Goal: Information Seeking & Learning: Learn about a topic

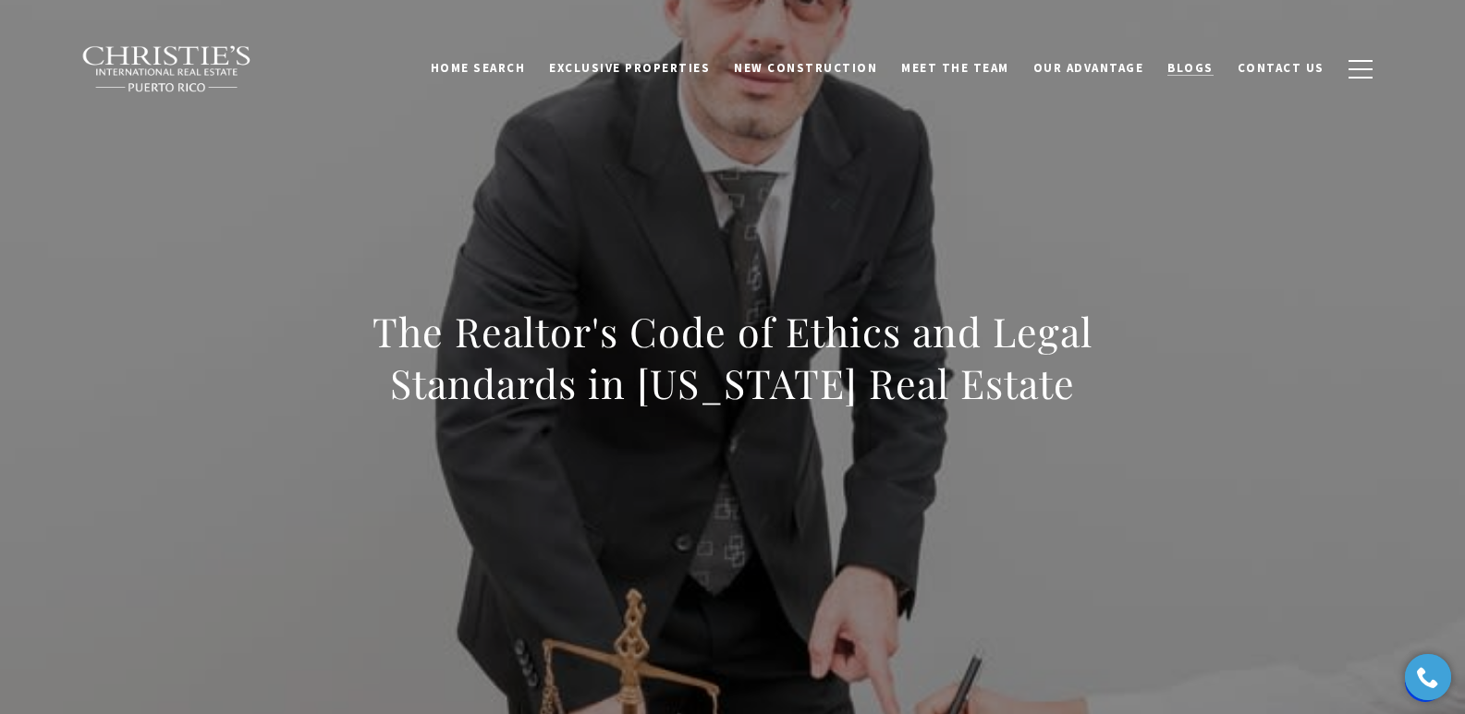
click at [1196, 71] on span "Blogs" at bounding box center [1190, 68] width 46 height 16
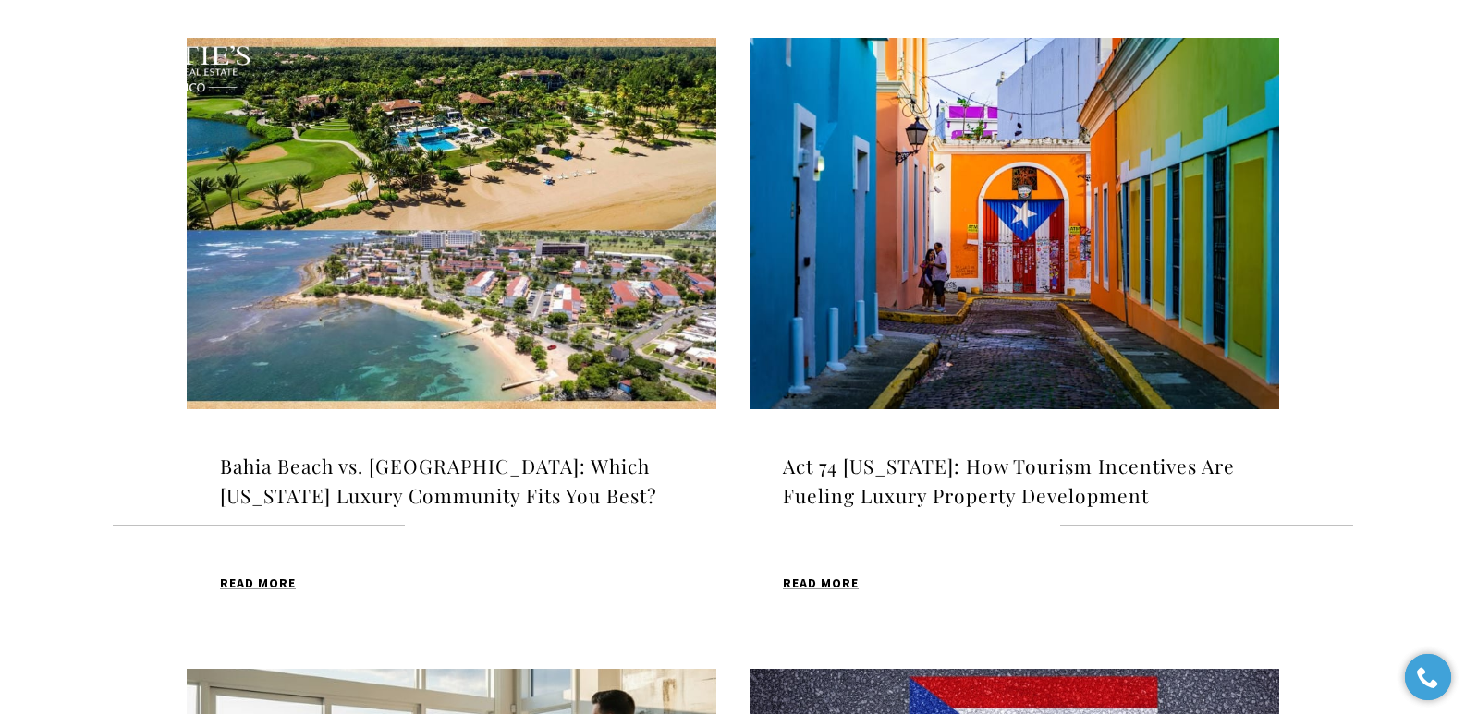
scroll to position [610, 0]
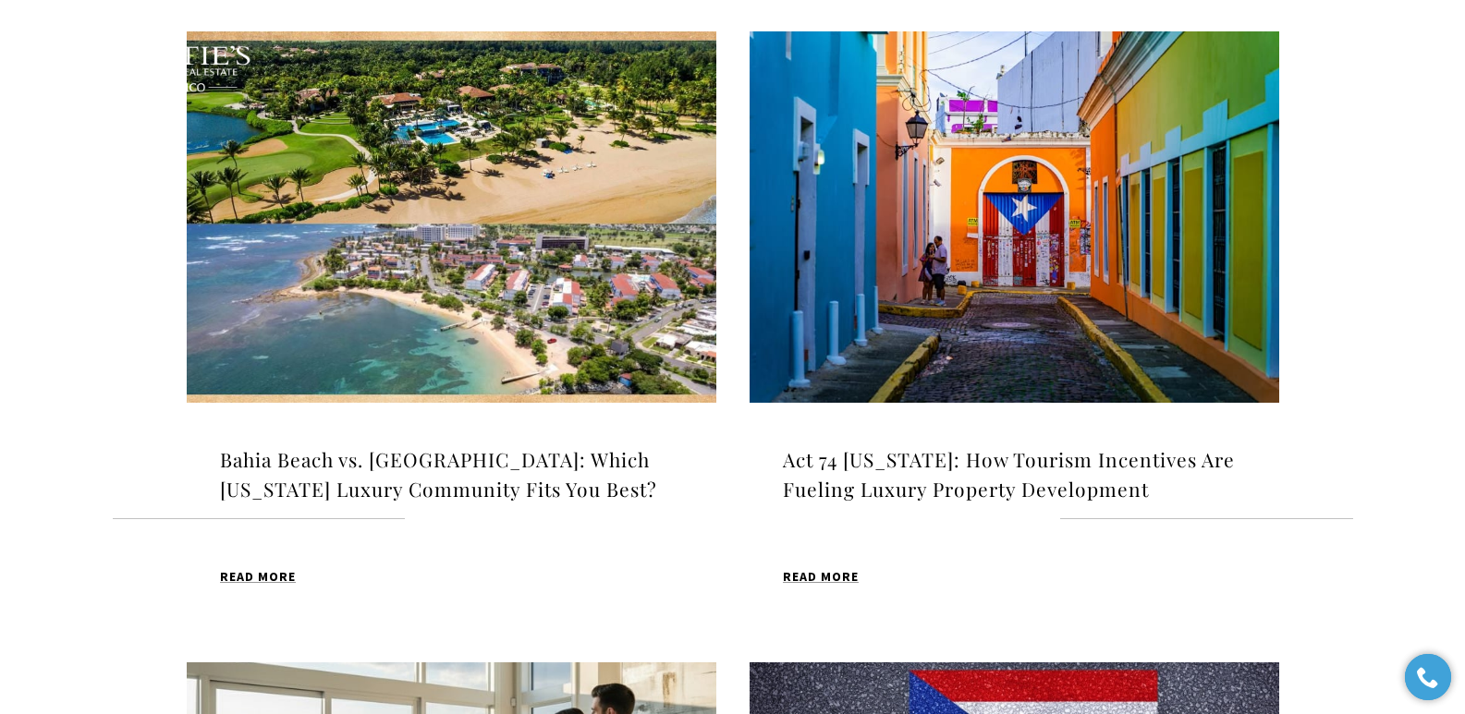
click at [558, 274] on img at bounding box center [452, 217] width 530 height 372
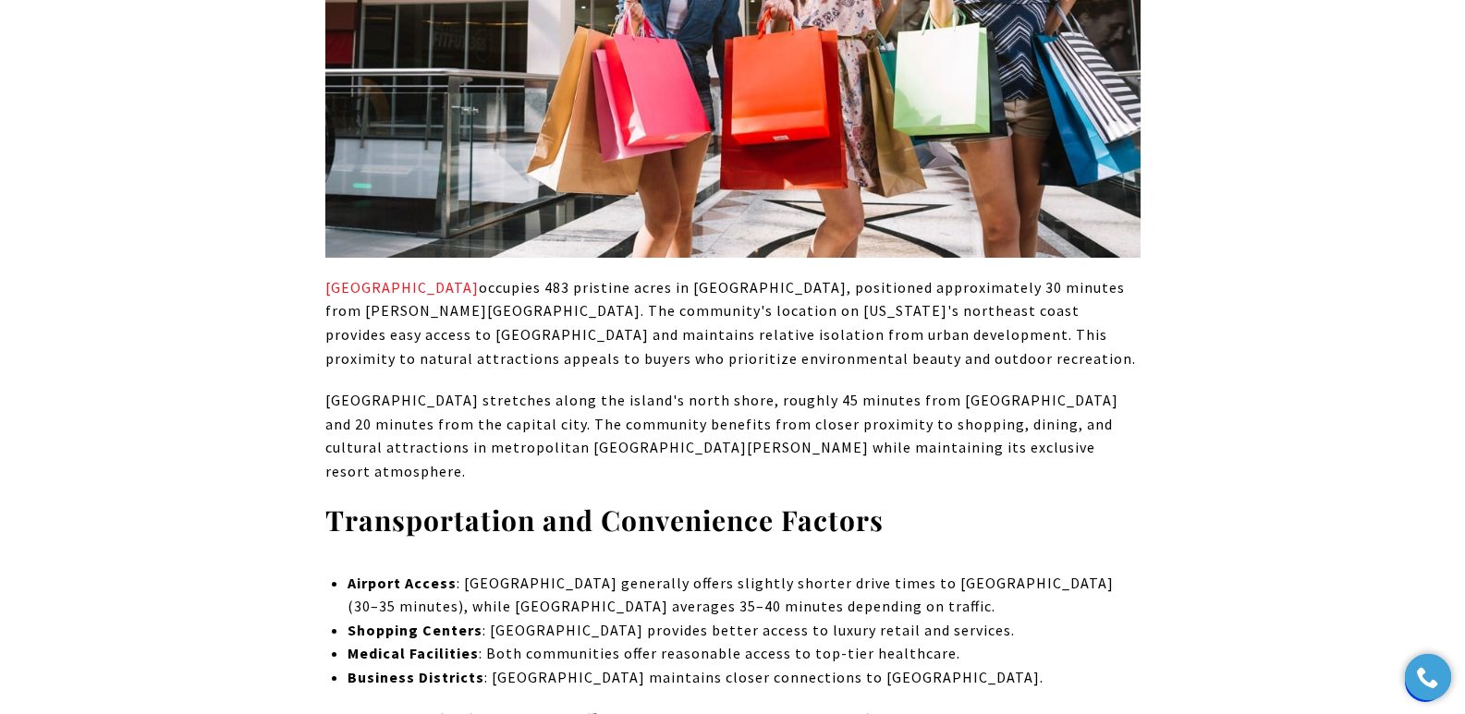
scroll to position [1861, 0]
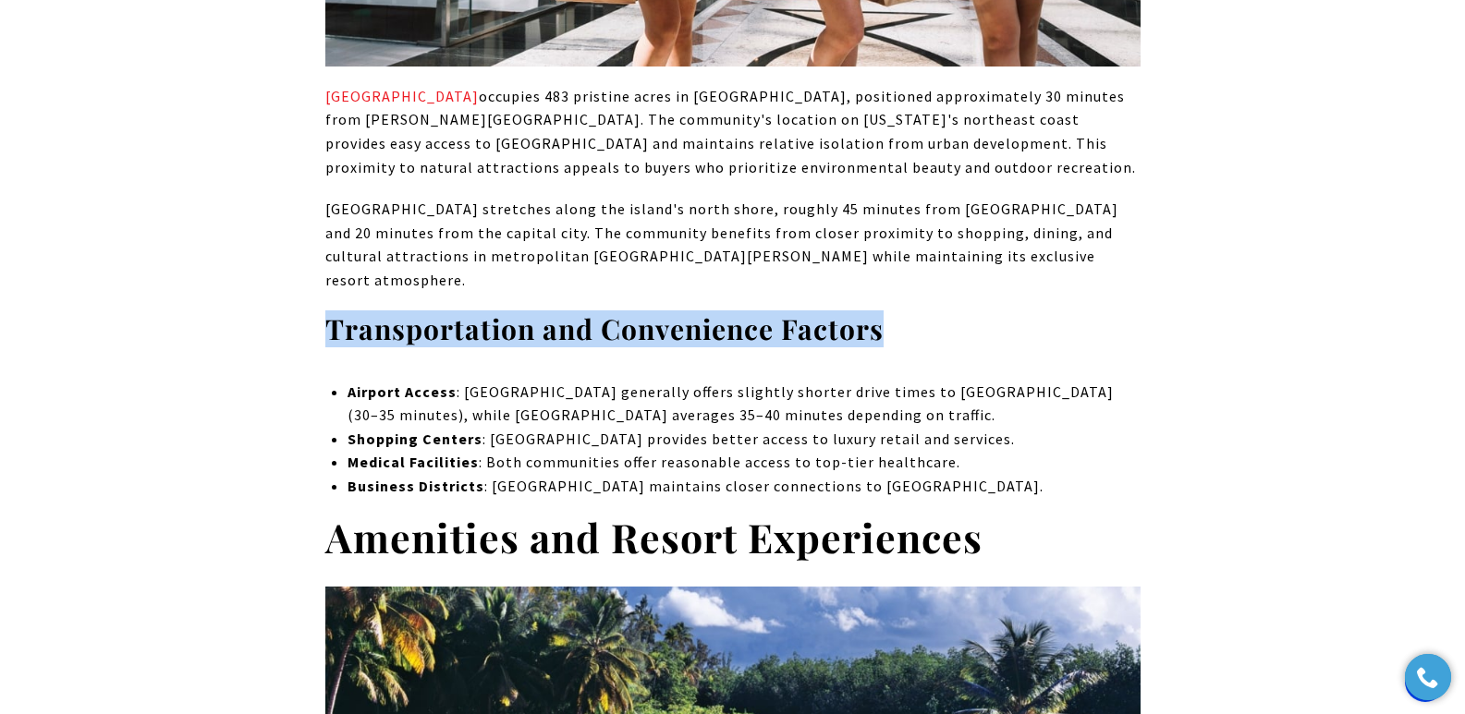
drag, startPoint x: 320, startPoint y: 249, endPoint x: 888, endPoint y: 258, distance: 568.5
copy strong "Transportation and Convenience Factors"
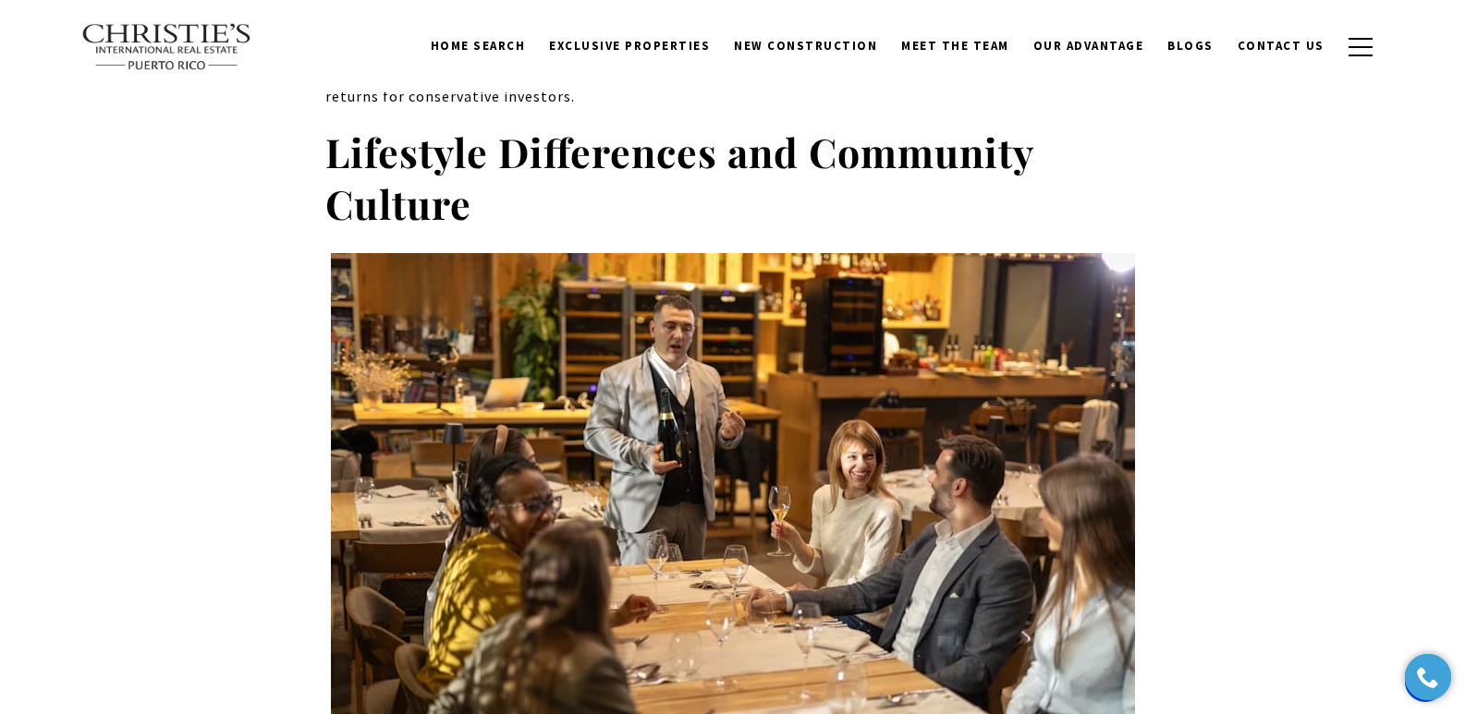
scroll to position [4757, 0]
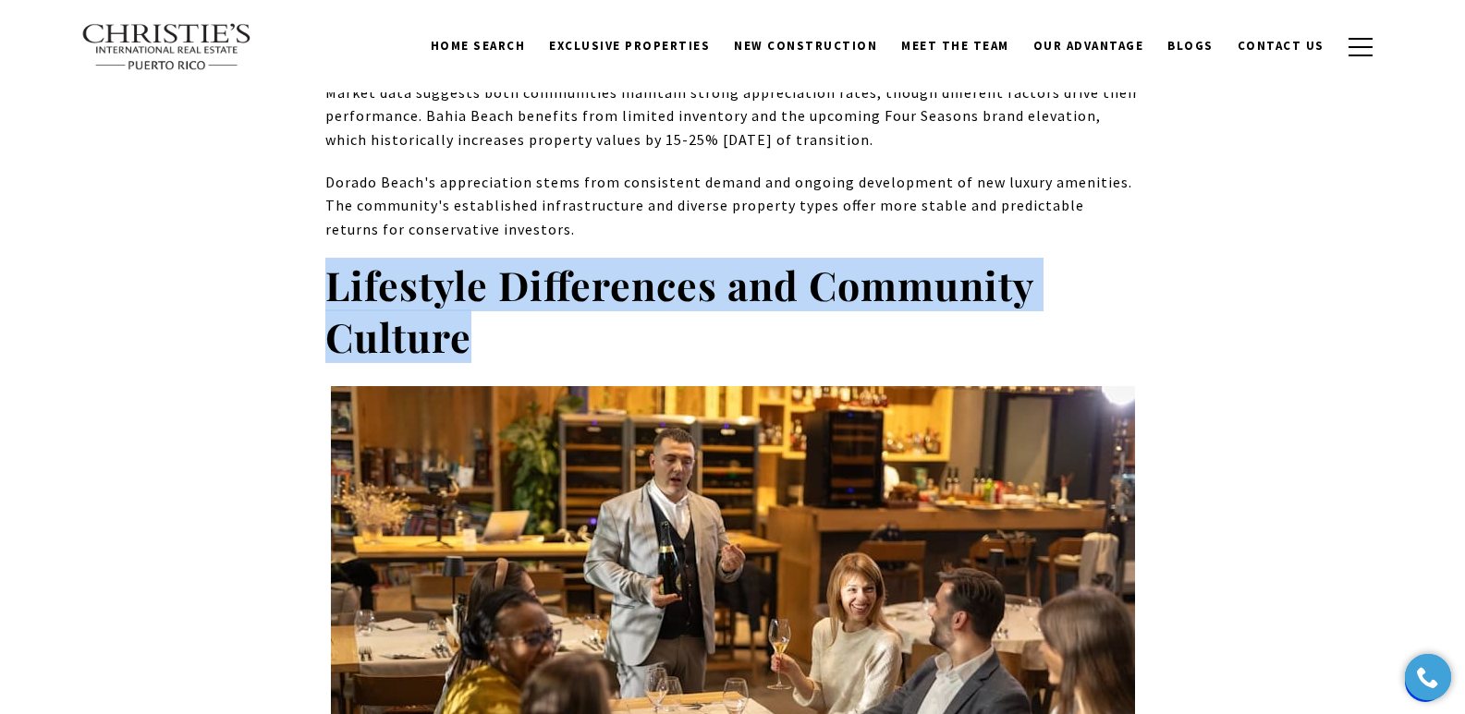
drag, startPoint x: 491, startPoint y: 238, endPoint x: 323, endPoint y: 173, distance: 179.4
copy strong "Lifestyle Differences and Community Culture"
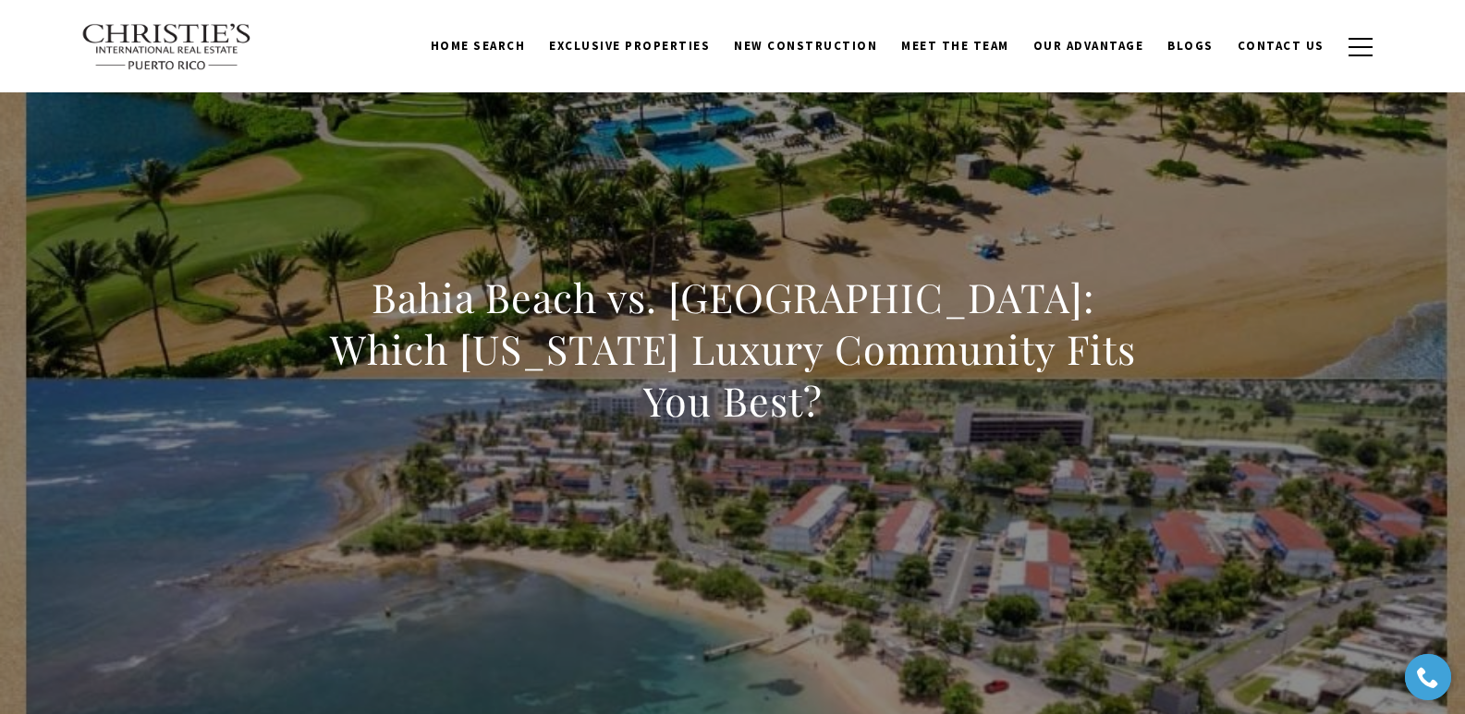
scroll to position [0, 0]
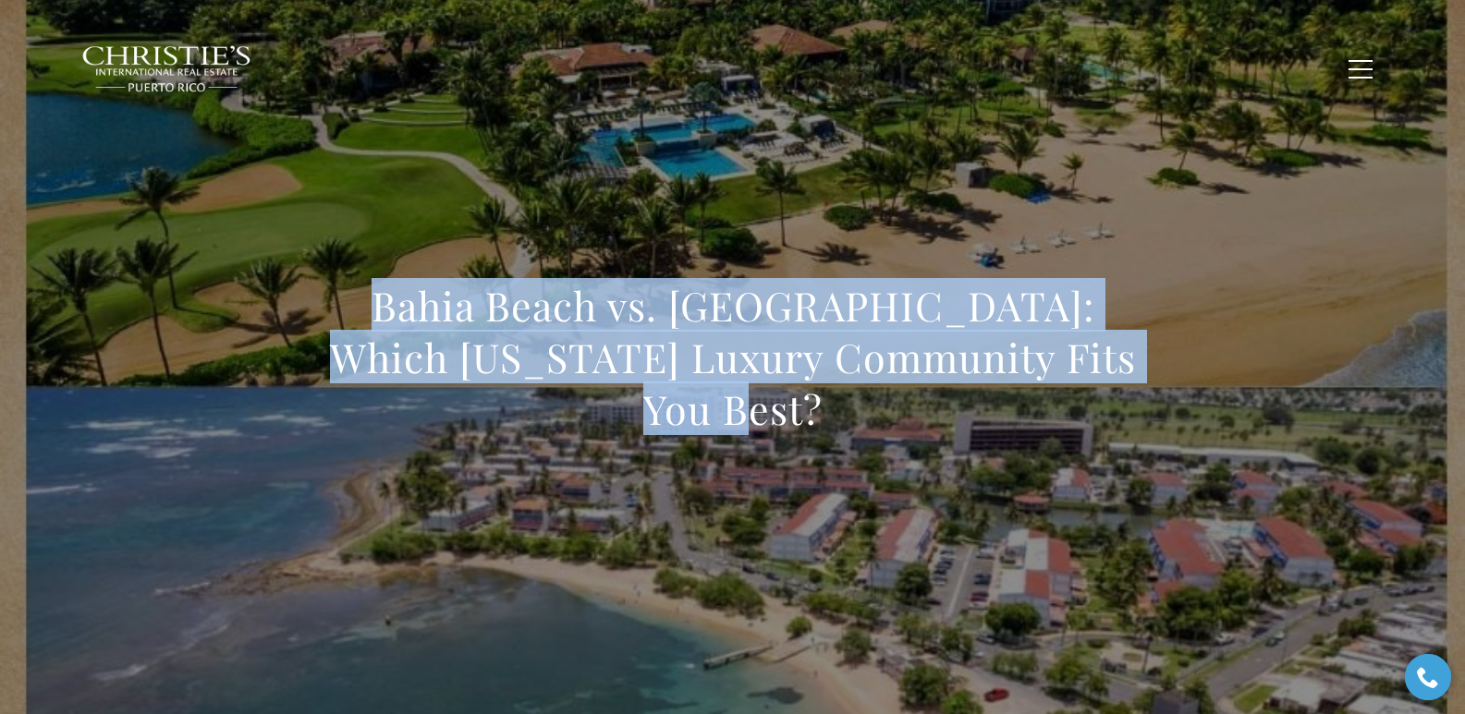
drag, startPoint x: 360, startPoint y: 309, endPoint x: 835, endPoint y: 420, distance: 487.9
click at [835, 420] on h1 "Bahia Beach vs. Dorado Beach: Which Puerto Rico Luxury Community Fits You Best?" at bounding box center [732, 357] width 815 height 155
copy h1 "Bahia Beach vs. Dorado Beach: Which Puerto Rico Luxury Community Fits You Best?"
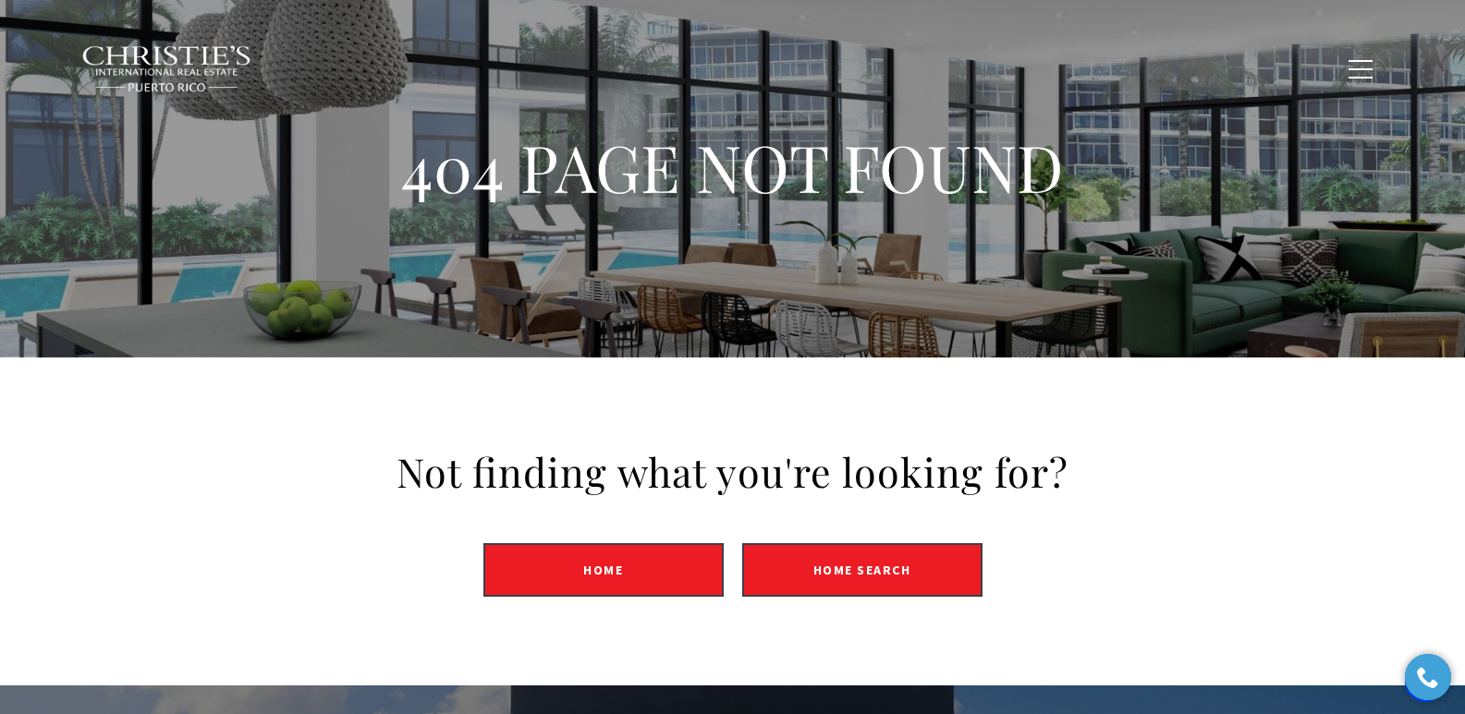
click at [1204, 71] on span "Blogs" at bounding box center [1190, 68] width 46 height 16
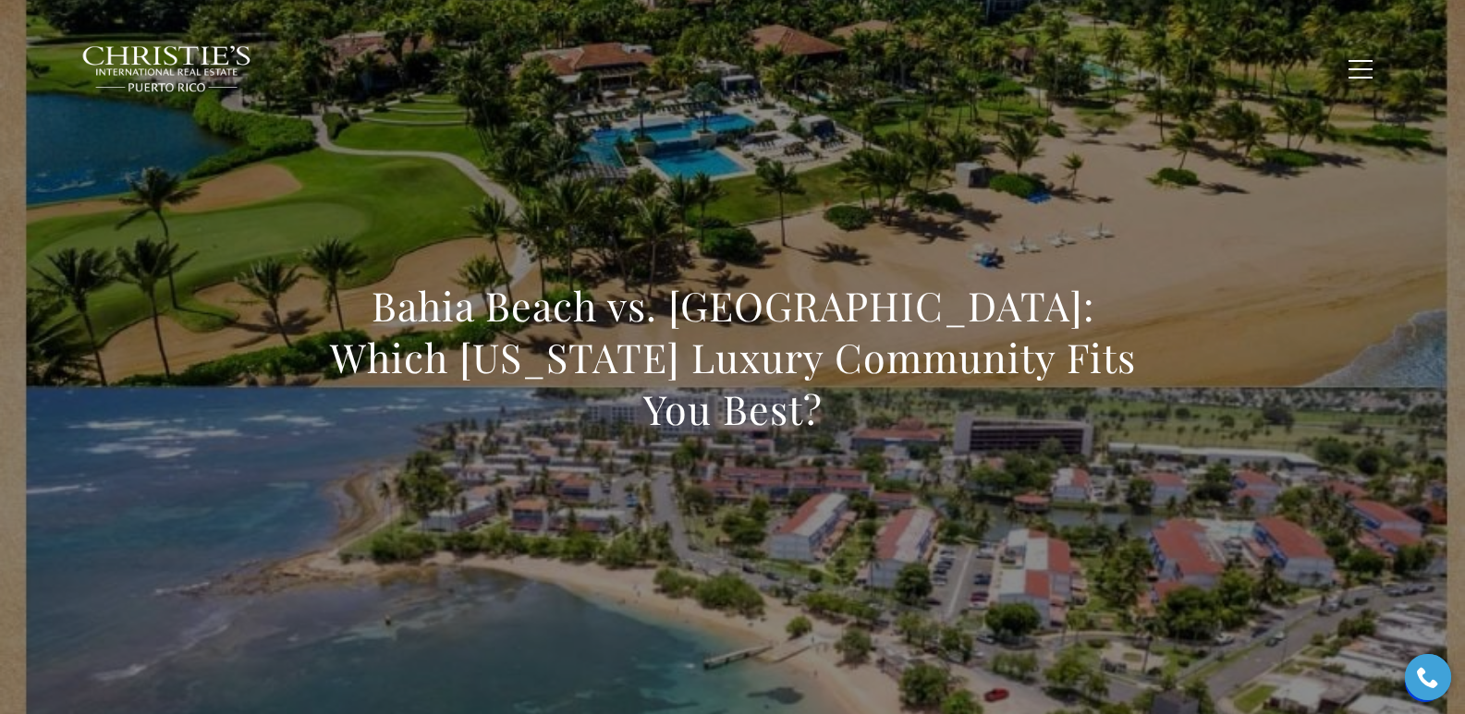
click at [374, 278] on div "Bahia Beach vs. [GEOGRAPHIC_DATA]: Which [US_STATE] Luxury Community Fits You B…" at bounding box center [733, 369] width 1294 height 555
click at [804, 176] on div "Bahia Beach vs. [GEOGRAPHIC_DATA]: Which [US_STATE] Luxury Community Fits You B…" at bounding box center [733, 369] width 1294 height 555
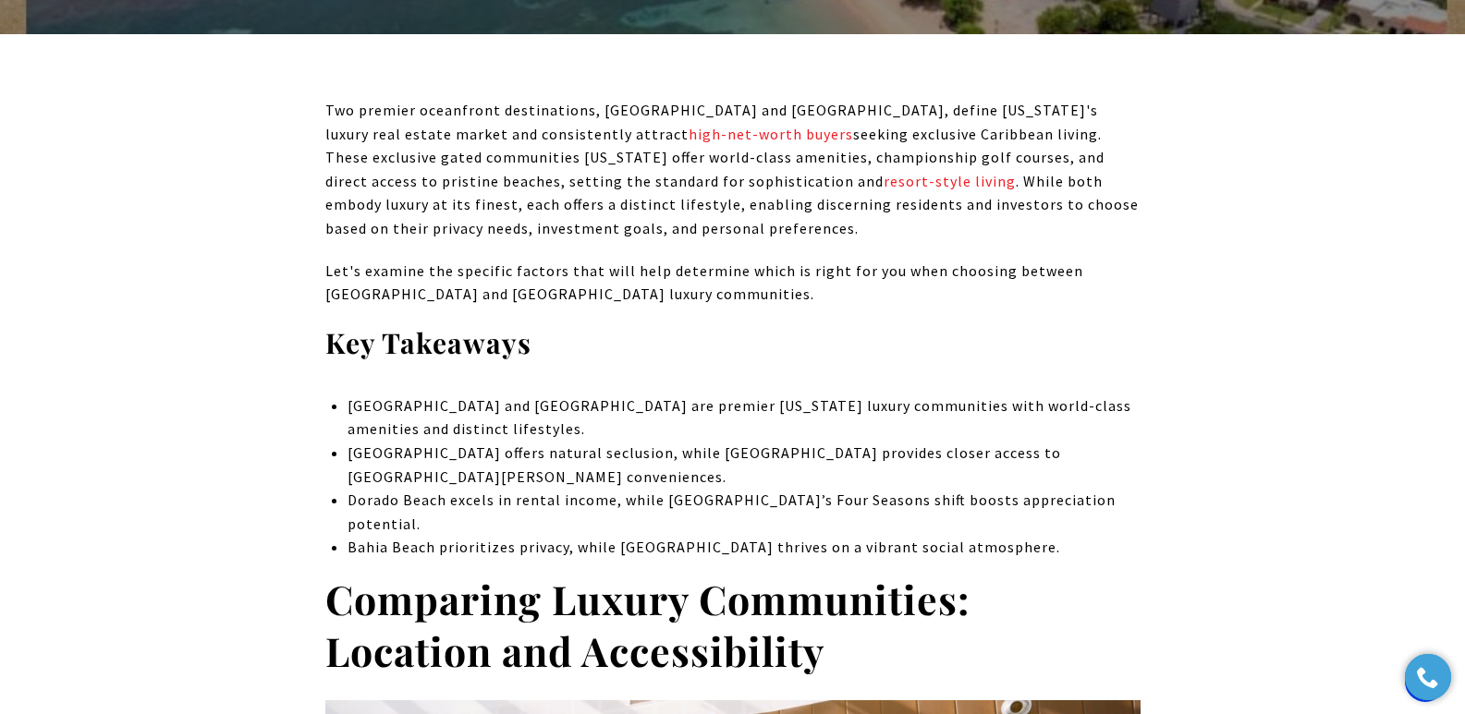
scroll to position [686, 0]
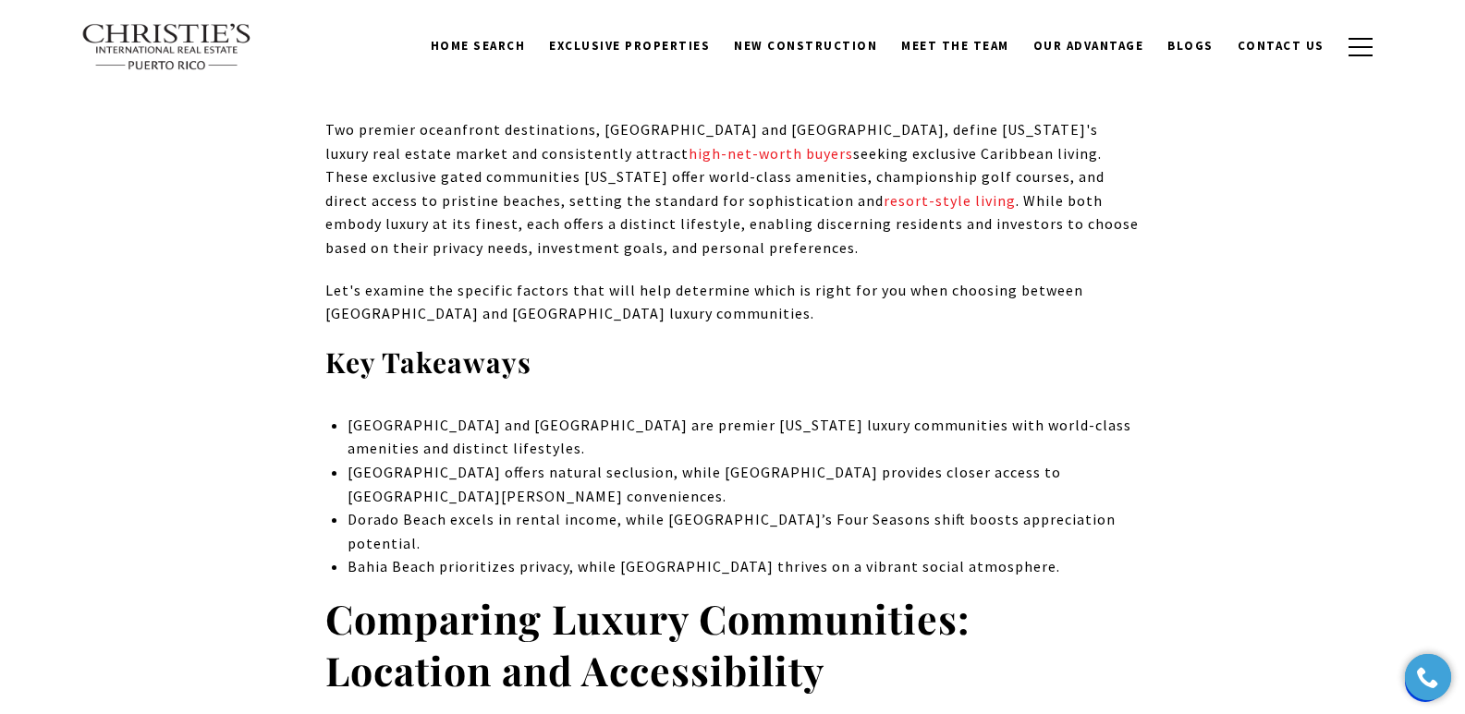
click at [651, 283] on p "Let's examine the specific factors that will help determine which is right for …" at bounding box center [732, 302] width 815 height 47
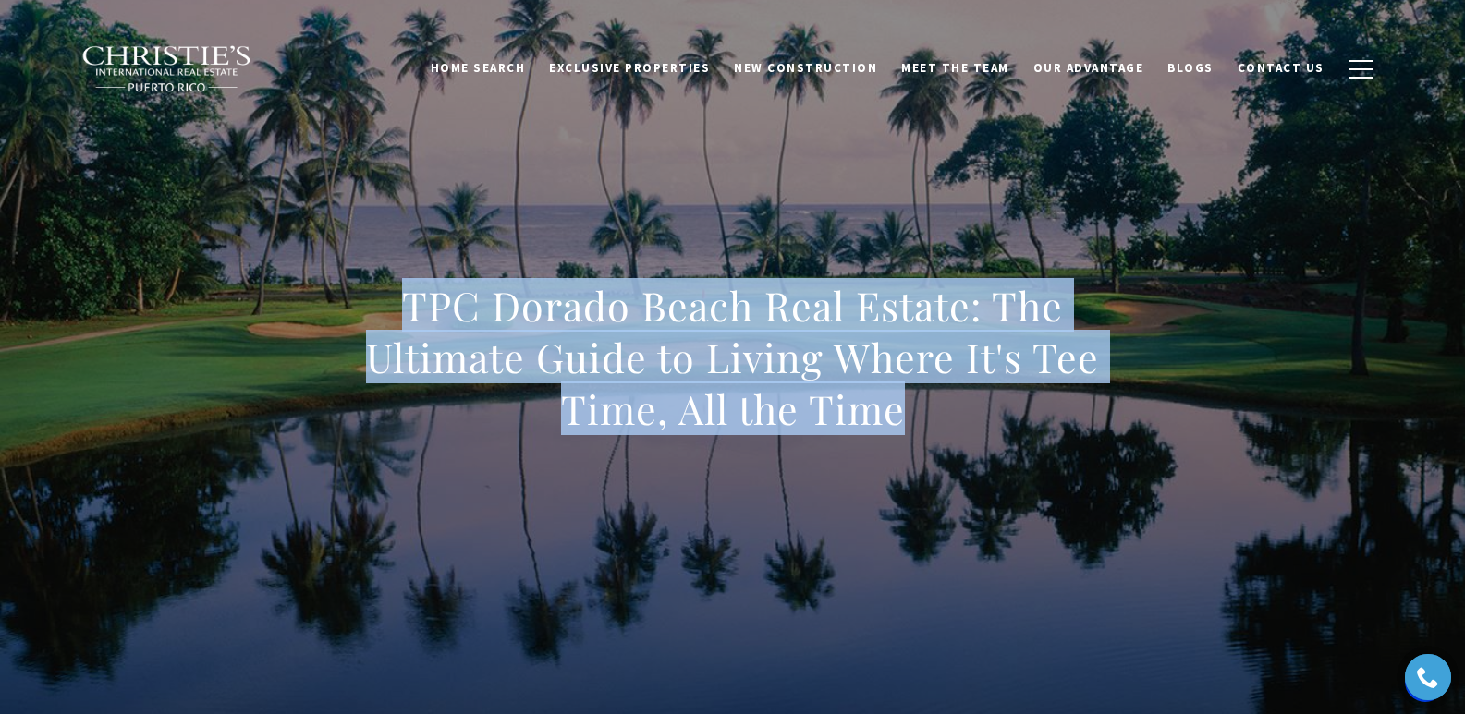
drag, startPoint x: 394, startPoint y: 305, endPoint x: 949, endPoint y: 400, distance: 563.6
click at [949, 400] on h1 "TPC Dorado Beach Real Estate: The Ultimate Guide to Living Where It's Tee Time,…" at bounding box center [732, 357] width 815 height 155
copy h1 "TPC Dorado Beach Real Estate: The Ultimate Guide to Living Where It's Tee Time,…"
drag, startPoint x: 583, startPoint y: 219, endPoint x: 298, endPoint y: 70, distance: 322.0
click at [583, 217] on div "TPC Dorado Beach Real Estate: The Ultimate Guide to Living Where It's Tee Time,…" at bounding box center [733, 369] width 1294 height 555
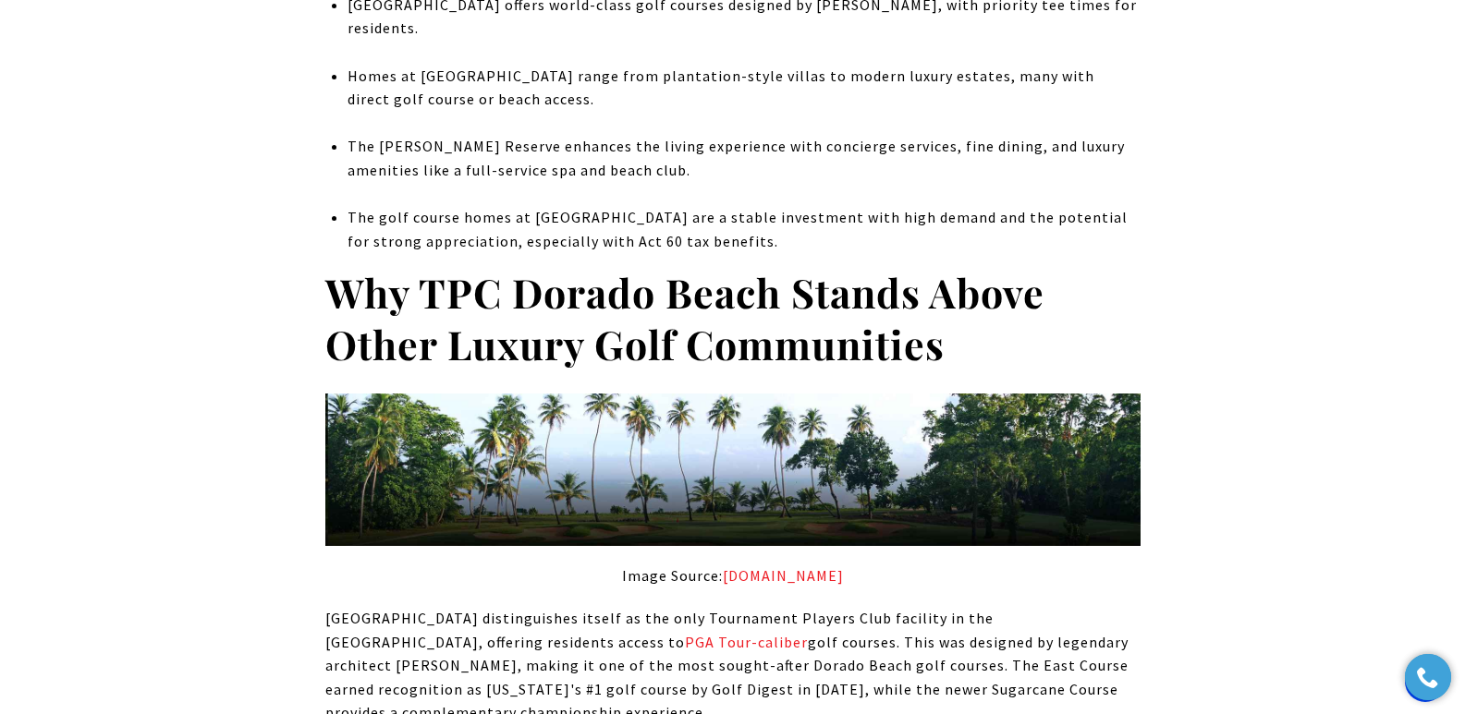
scroll to position [1375, 0]
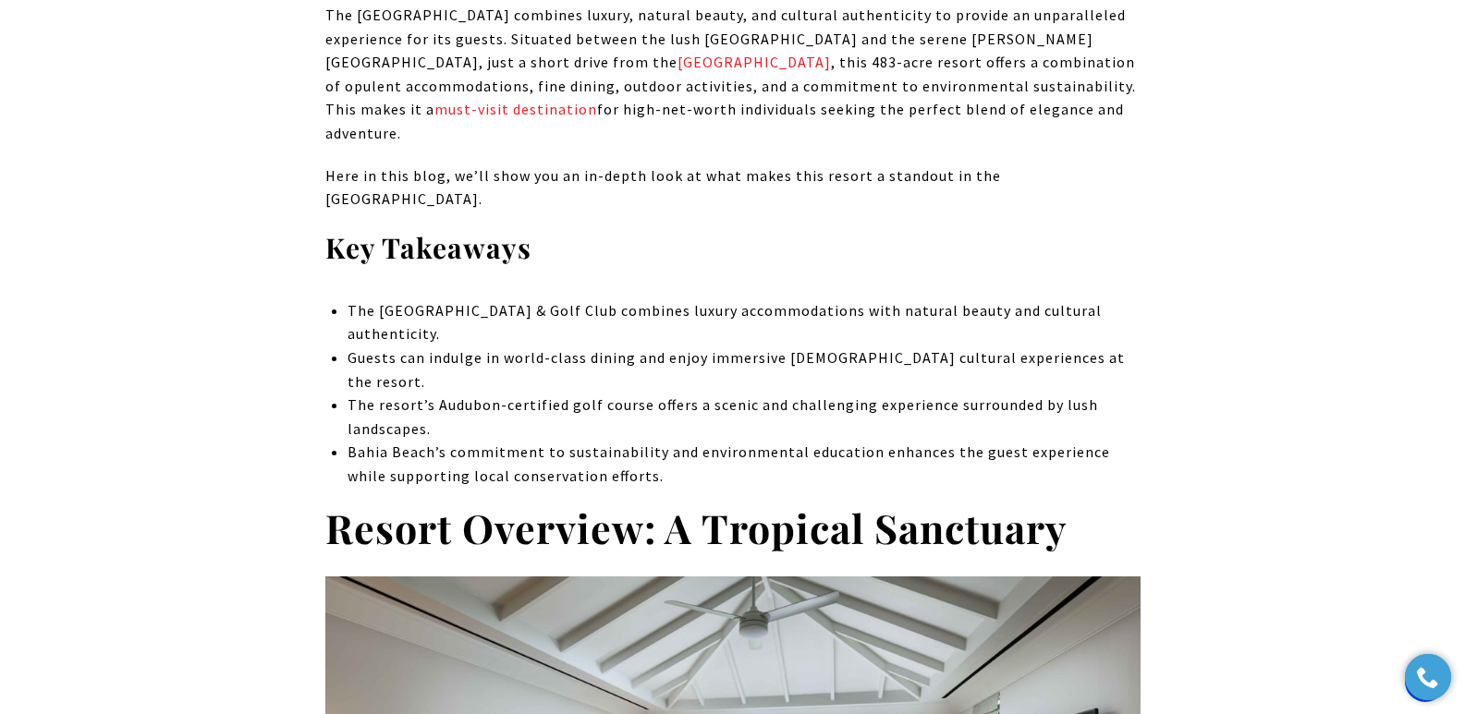
scroll to position [3294, 0]
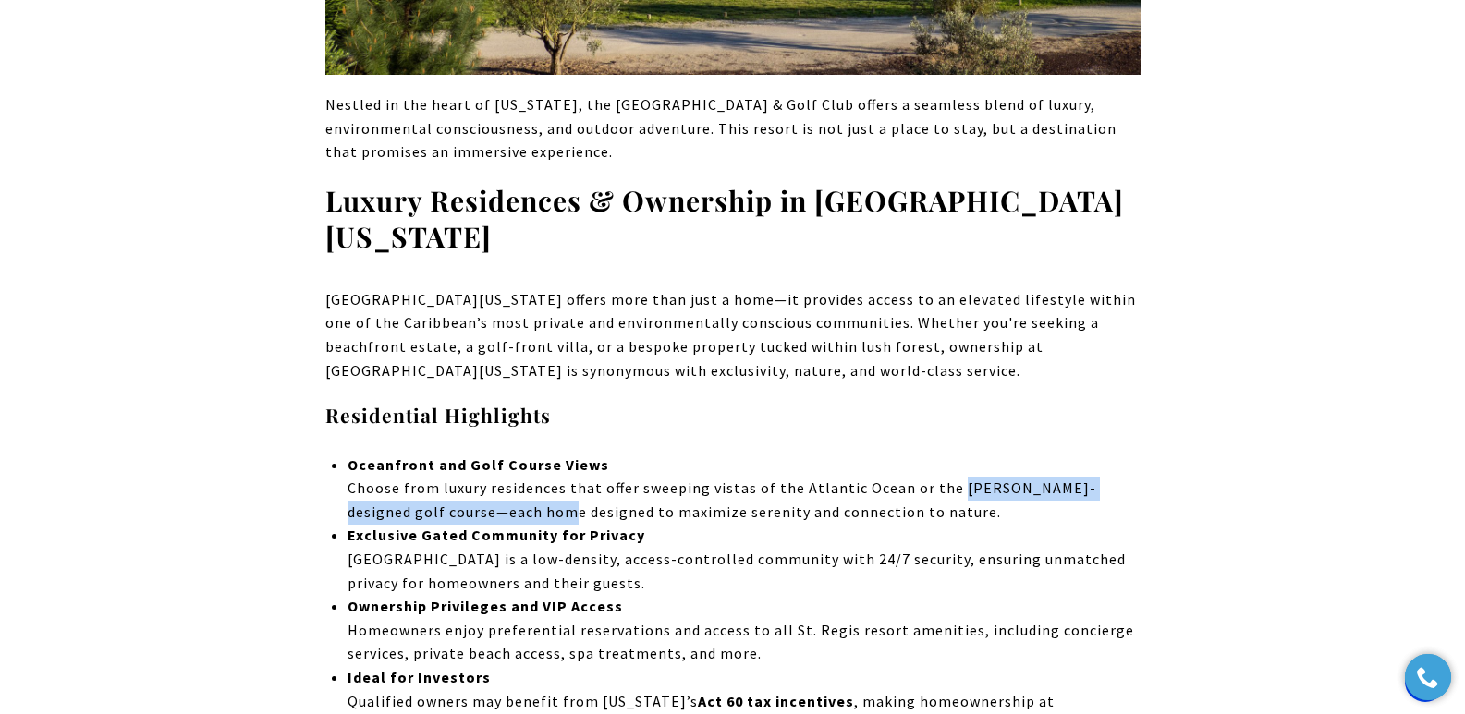
drag, startPoint x: 953, startPoint y: 381, endPoint x: 491, endPoint y: 403, distance: 462.7
click at [491, 454] on p "Oceanfront and Golf Course Views Choose from luxury residences that offer sweep…" at bounding box center [744, 489] width 792 height 71
copy p "[PERSON_NAME]-designed golf course"
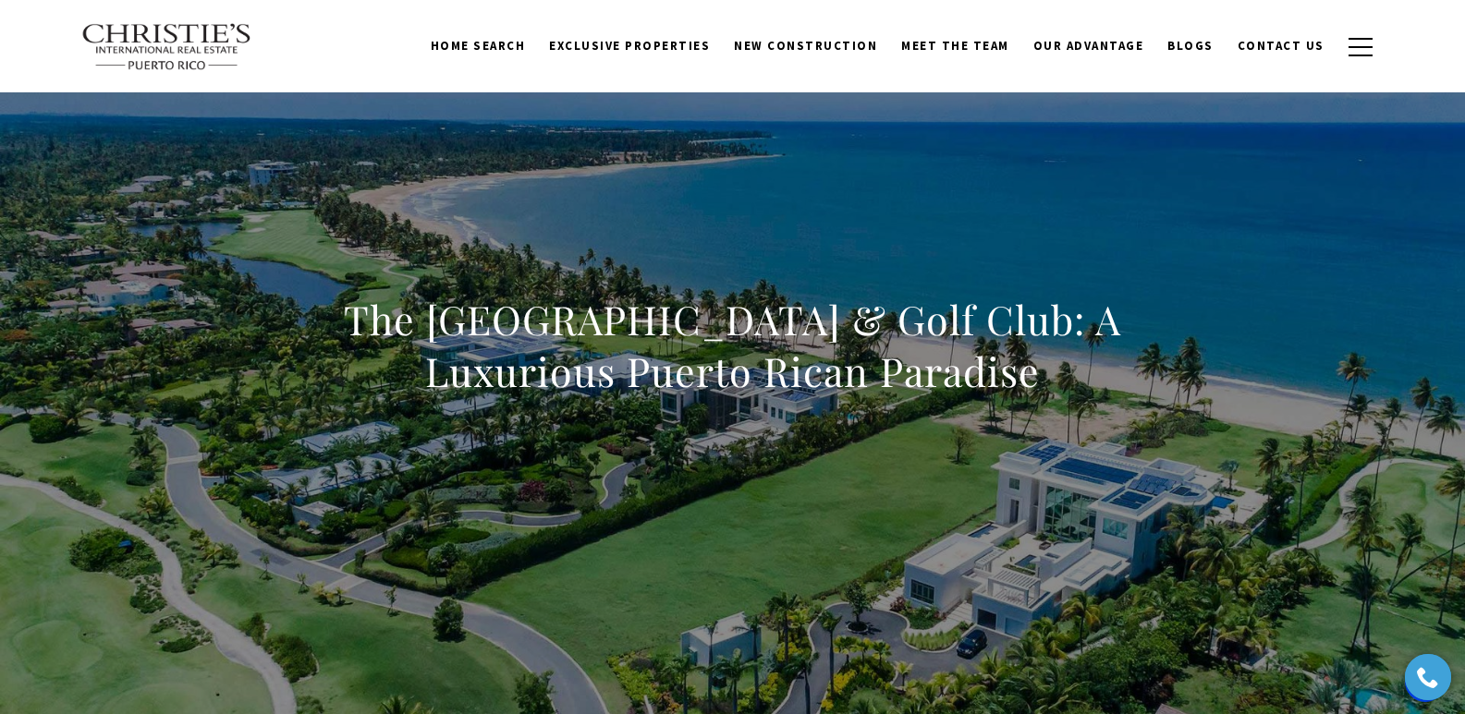
scroll to position [0, 0]
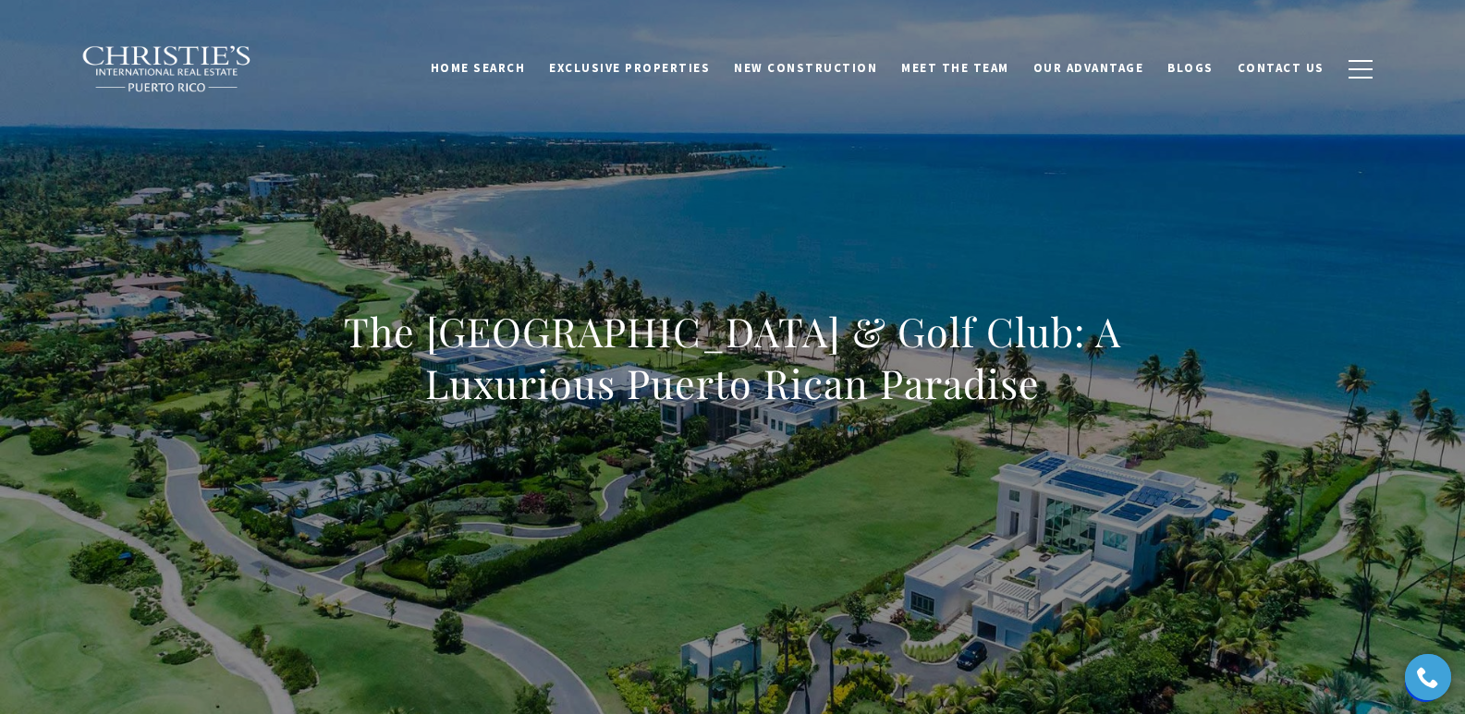
drag, startPoint x: 347, startPoint y: 335, endPoint x: 1171, endPoint y: 386, distance: 826.1
click at [1171, 386] on div "The [GEOGRAPHIC_DATA] & Golf Club: A Luxurious Puerto Rican Paradise" at bounding box center [733, 369] width 1294 height 555
copy h1 "The [GEOGRAPHIC_DATA] & Golf Club: A Luxurious Puerto Rican Paradise"
click at [804, 198] on div "The [GEOGRAPHIC_DATA] & Golf Club: A Luxurious Puerto Rican Paradise" at bounding box center [733, 369] width 1294 height 555
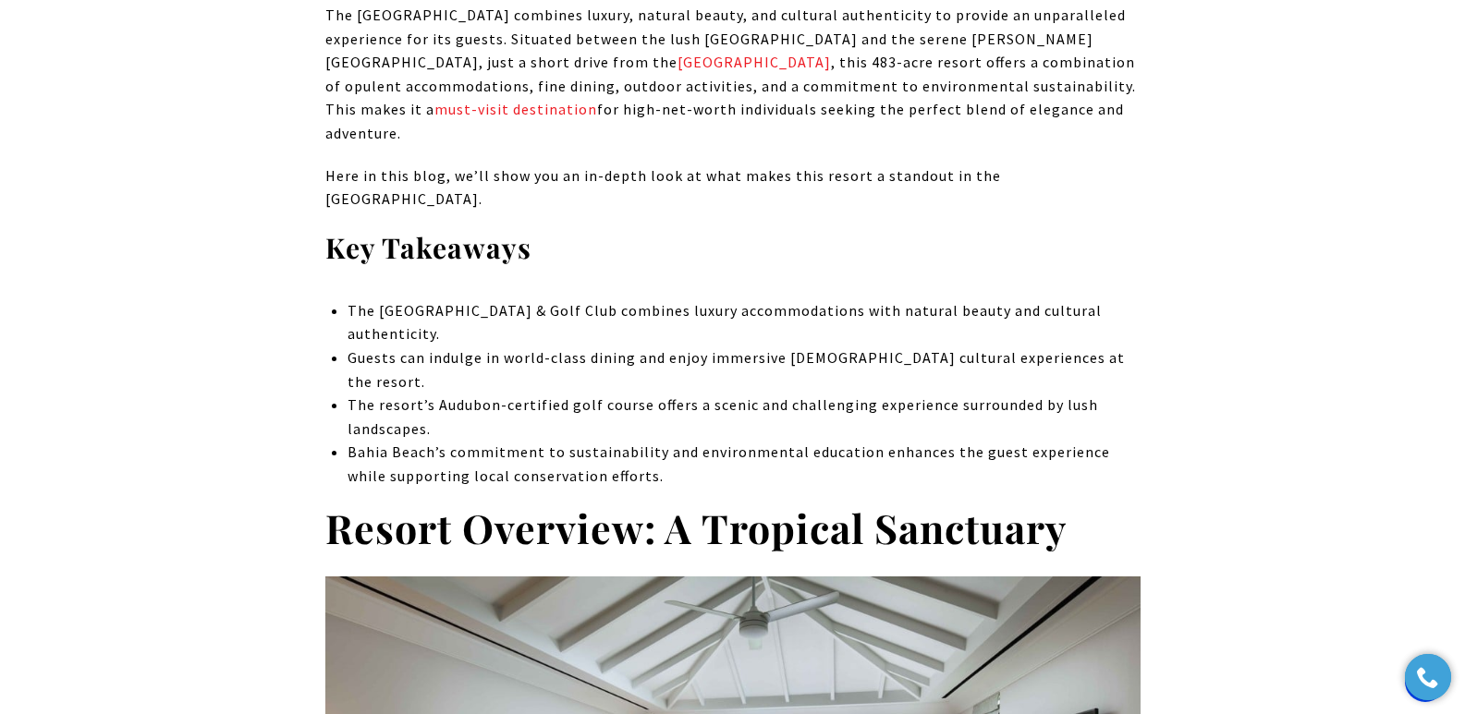
scroll to position [3294, 0]
